Goal: Register for event/course

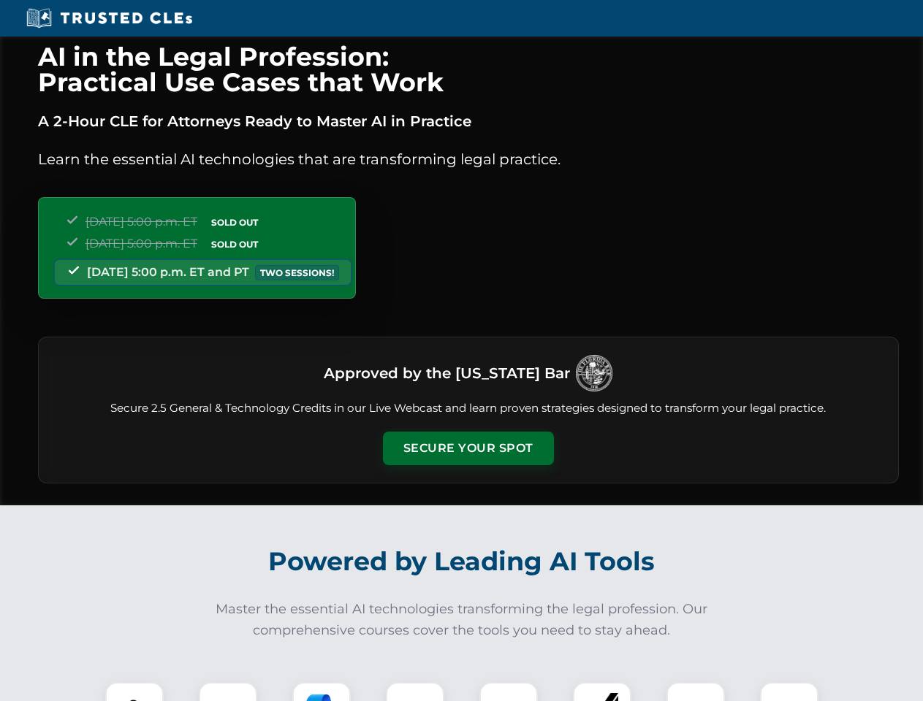
click at [468, 449] on button "Secure Your Spot" at bounding box center [468, 449] width 171 height 34
click at [134, 692] on img at bounding box center [134, 711] width 42 height 42
